Goal: Task Accomplishment & Management: Use online tool/utility

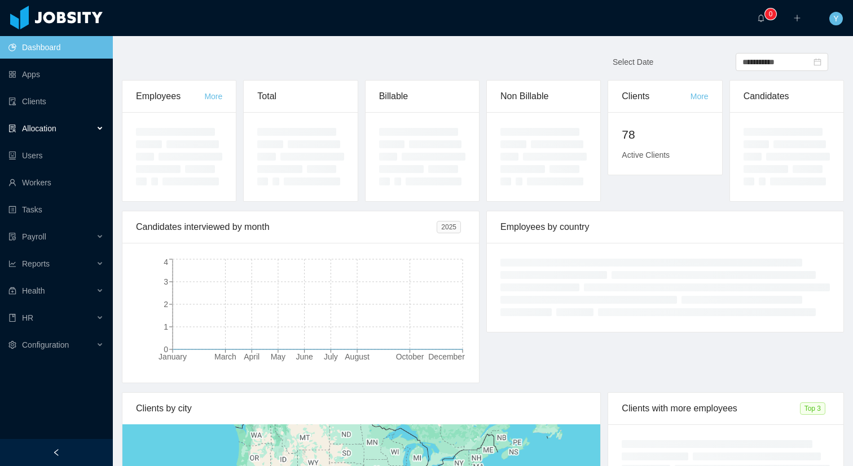
click at [59, 120] on div "Allocation" at bounding box center [56, 128] width 113 height 23
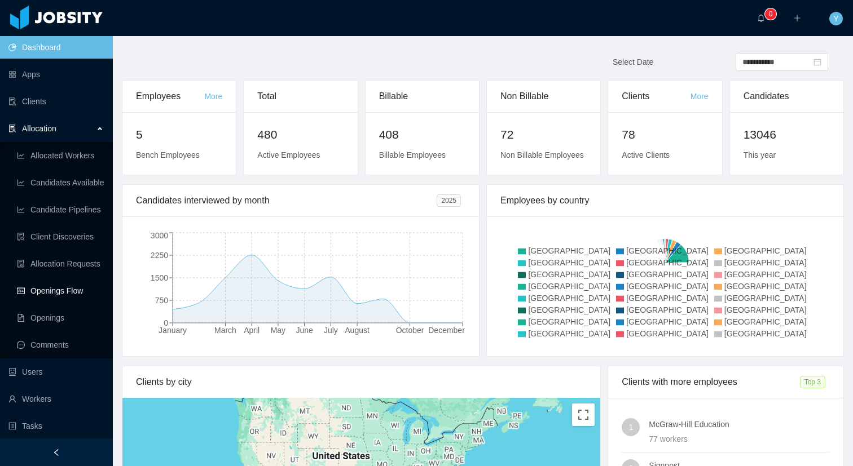
click at [67, 285] on link "Openings Flow" at bounding box center [60, 291] width 87 height 23
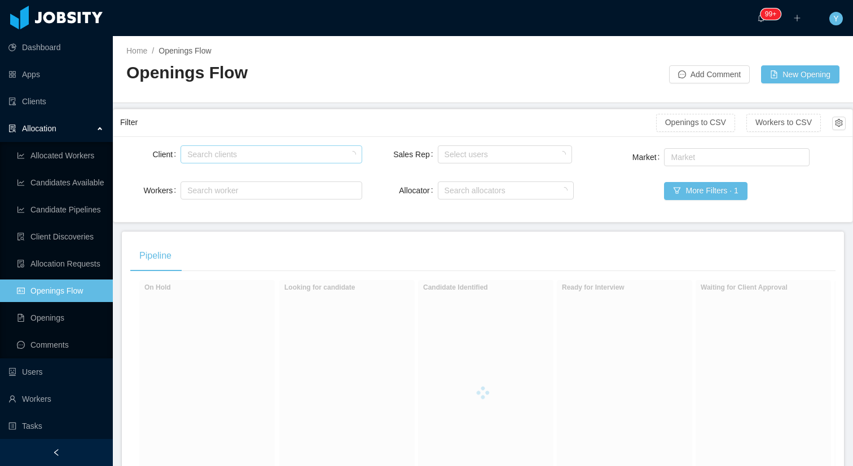
click at [311, 156] on div "Search clients" at bounding box center [268, 154] width 162 height 11
type input "******"
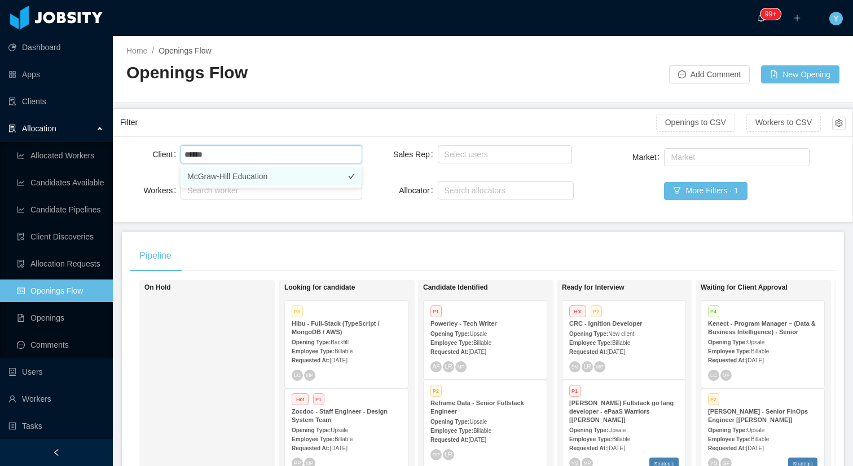
click at [319, 171] on li "McGraw-Hill Education" at bounding box center [270, 177] width 181 height 18
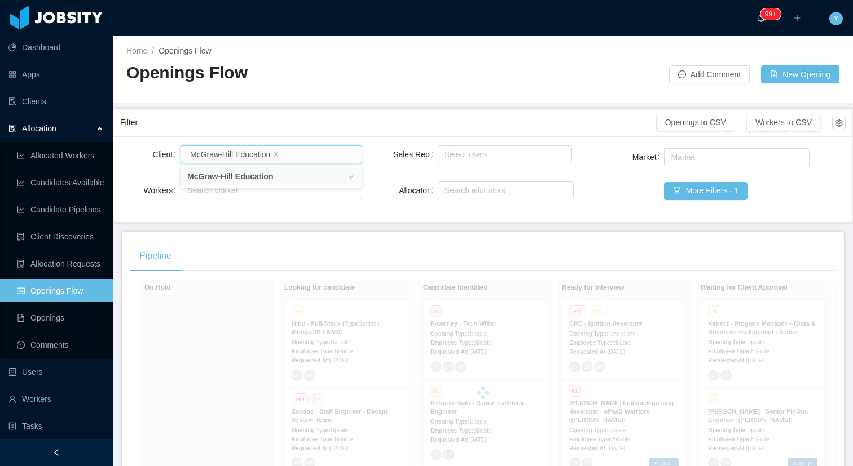
click at [352, 122] on div "Filter" at bounding box center [388, 122] width 536 height 21
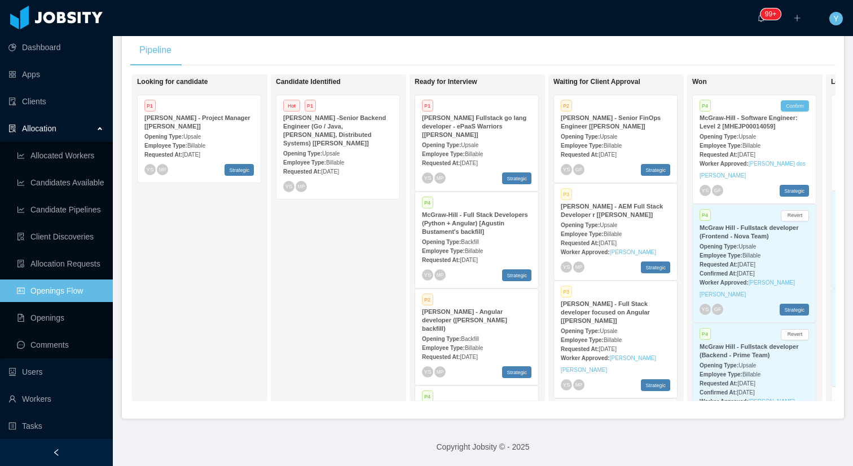
scroll to position [0, 287]
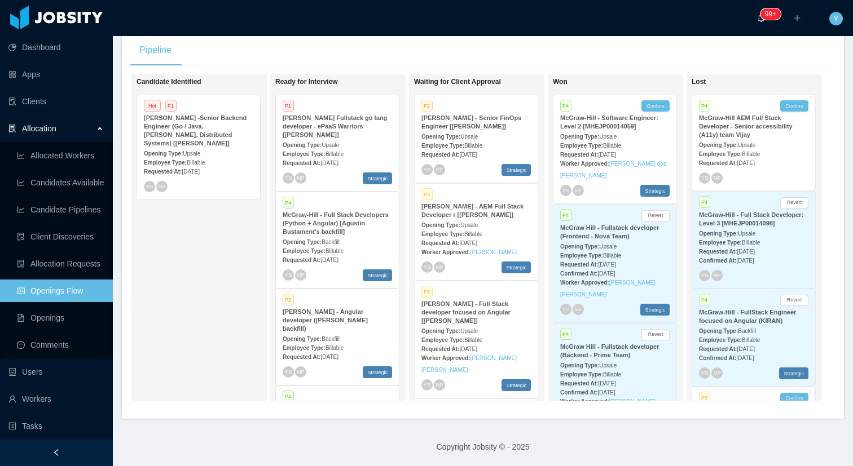
click at [487, 343] on div "Requested At: [DATE]" at bounding box center [475, 349] width 109 height 12
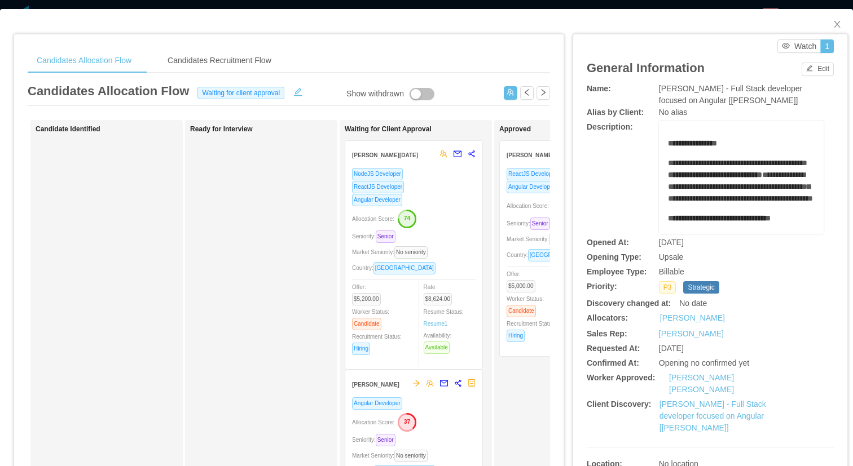
scroll to position [0, 196]
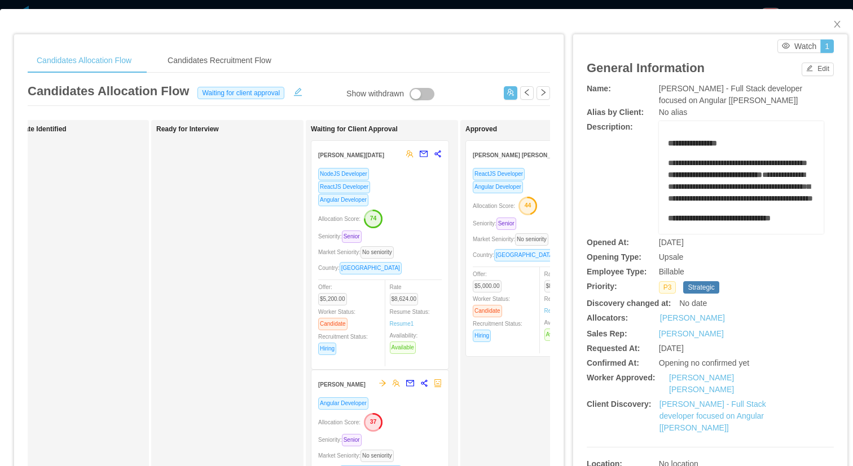
click at [430, 213] on div "Allocation Score: 74" at bounding box center [380, 218] width 124 height 18
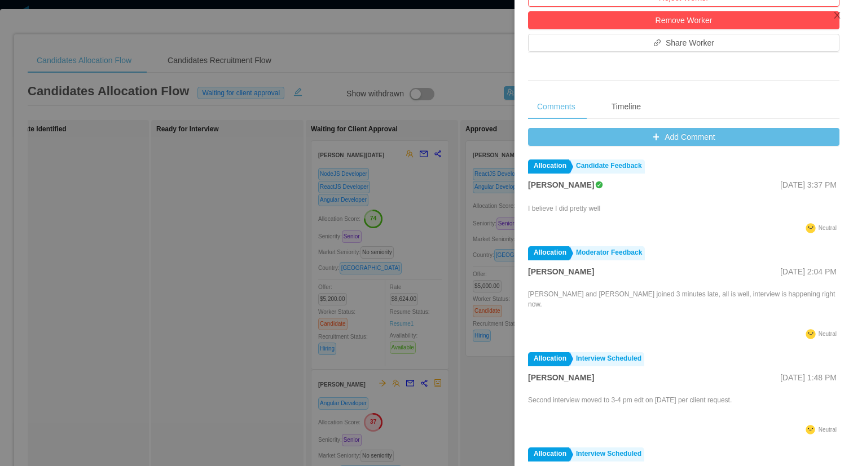
scroll to position [439, 0]
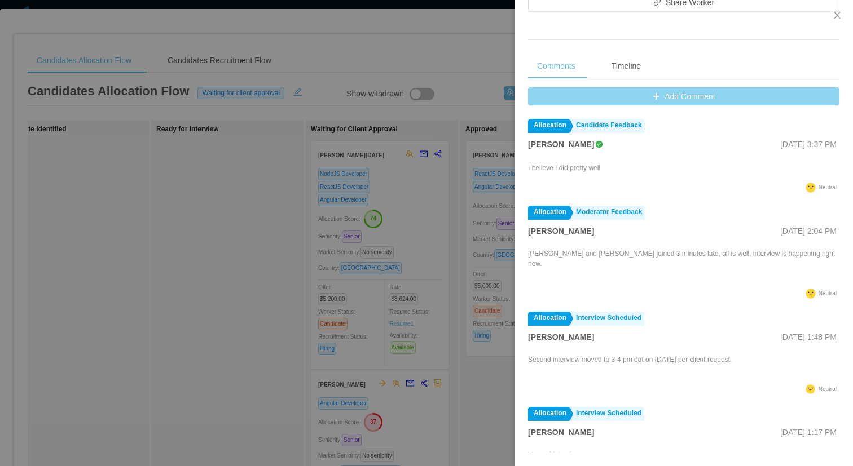
click at [653, 100] on button "Add Comment" at bounding box center [683, 96] width 311 height 18
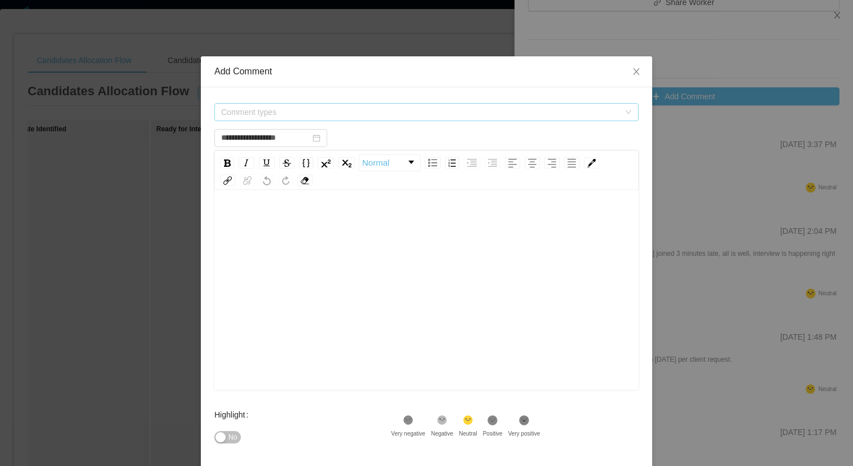
click at [402, 118] on span "Comment types" at bounding box center [422, 112] width 403 height 17
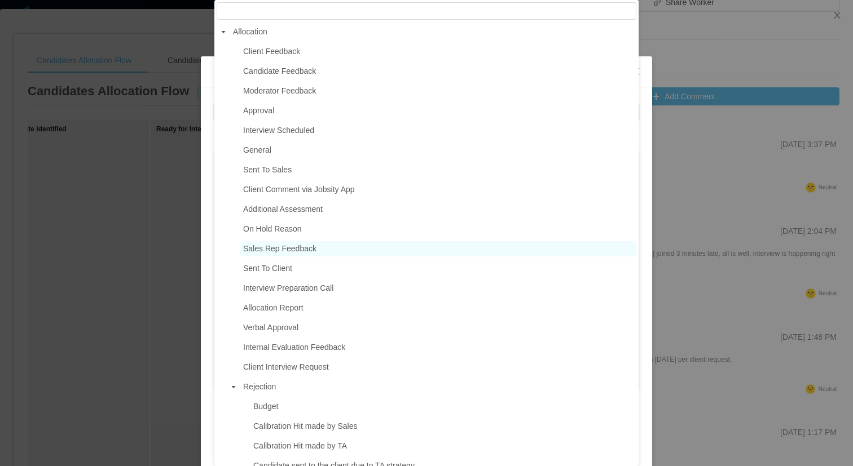
click at [292, 255] on span "Sales Rep Feedback" at bounding box center [438, 248] width 396 height 15
type input "**********"
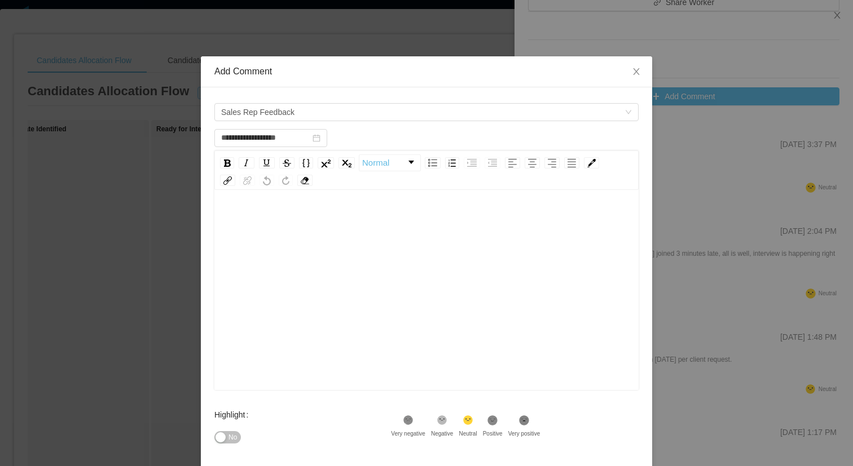
click at [323, 253] on div "rdw-editor" at bounding box center [426, 307] width 407 height 197
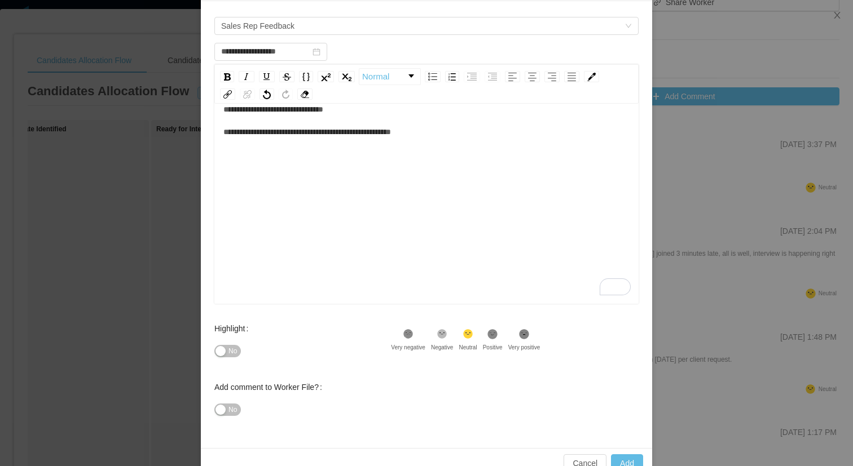
scroll to position [112, 0]
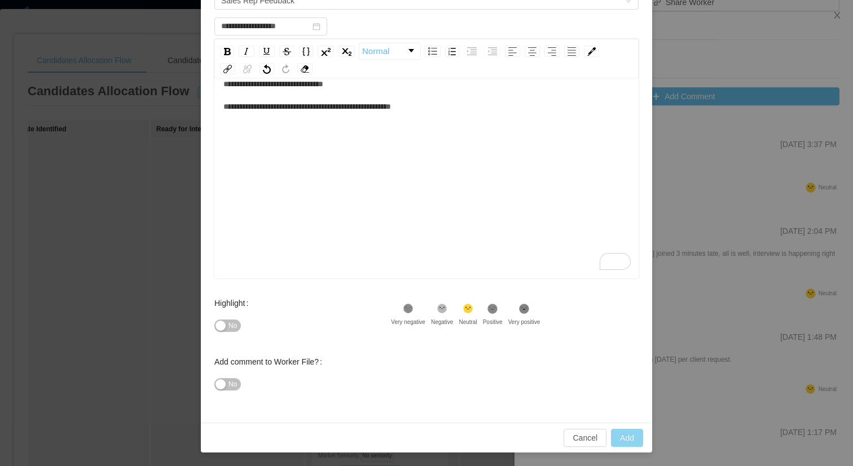
click at [627, 438] on button "Add" at bounding box center [627, 438] width 32 height 18
type input "**********"
